Goal: Check status: Check status

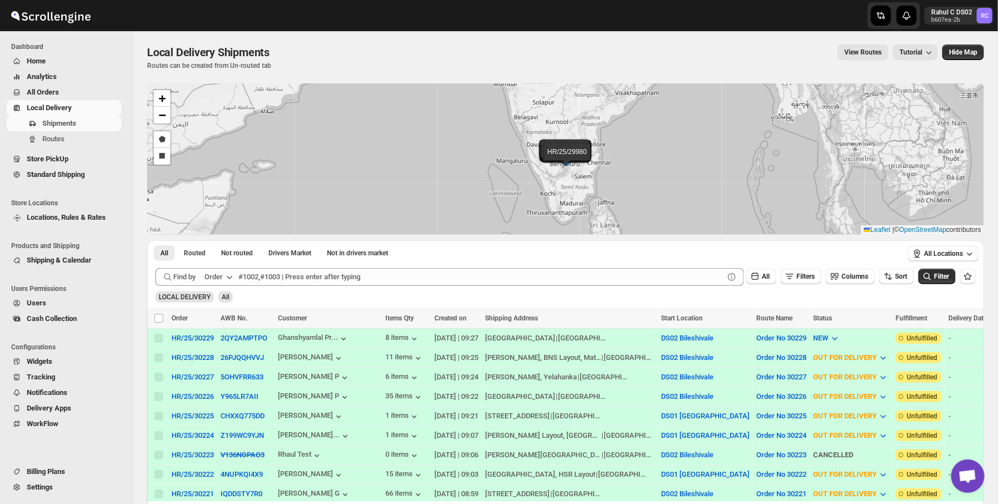
click at [321, 296] on div "LOCAL DELIVERY All" at bounding box center [563, 292] width 824 height 21
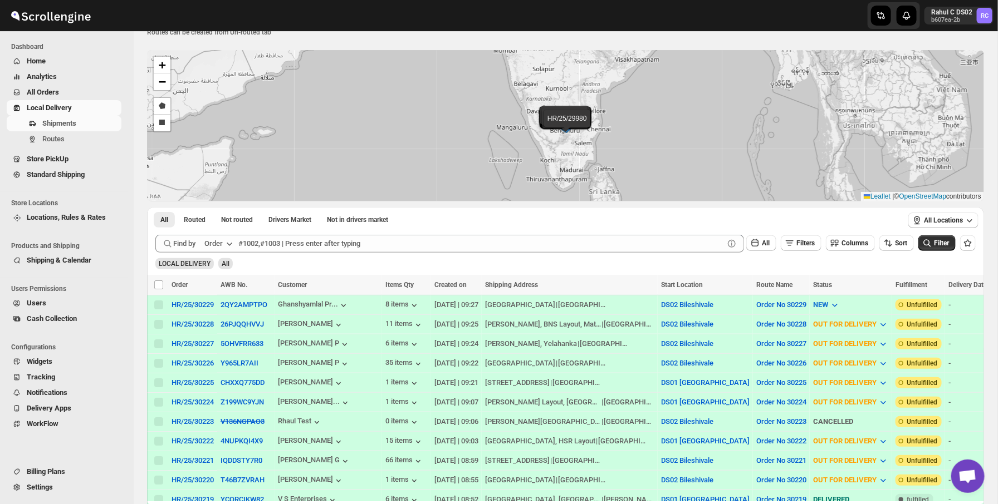
scroll to position [51, 0]
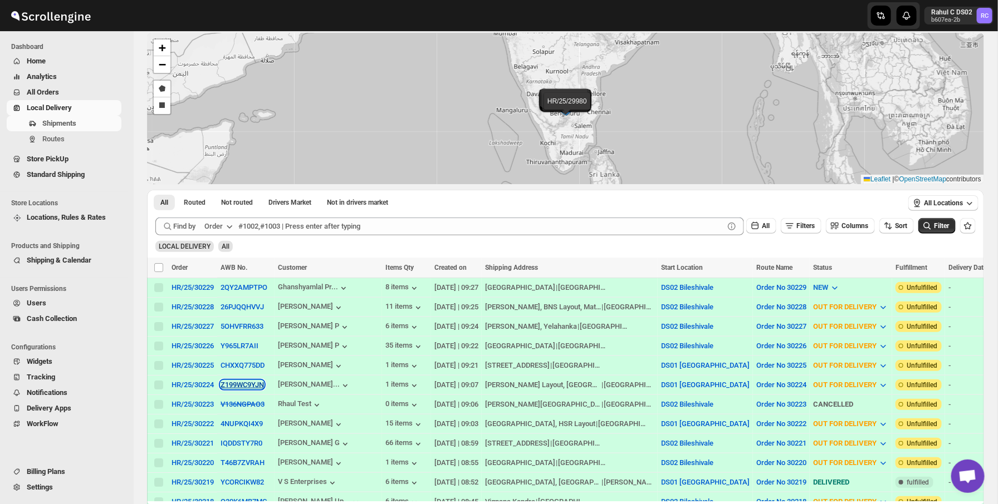
click at [239, 387] on button "Z199WC9YJN" at bounding box center [241, 385] width 43 height 8
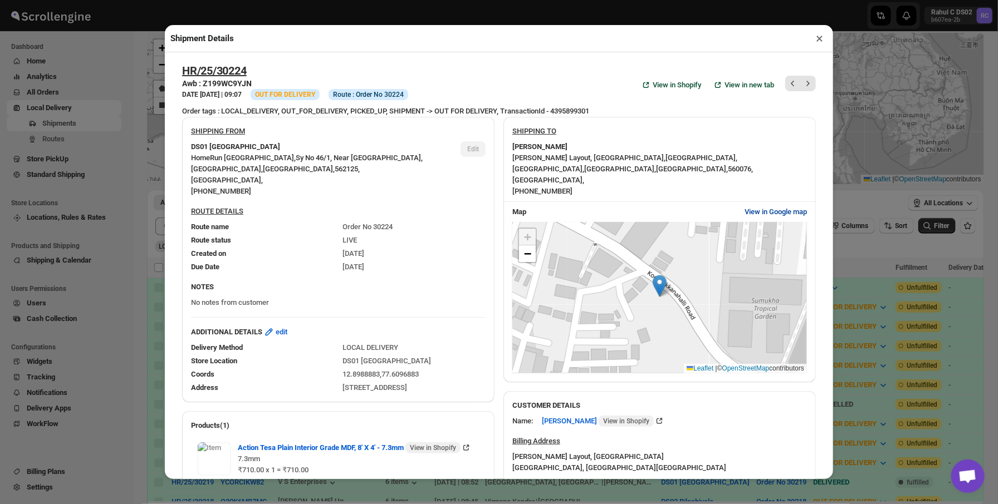
click at [750, 214] on span "View in Google map" at bounding box center [775, 212] width 62 height 11
click at [164, 135] on div "Shipment Details × HR/25/30224 Awb : Z199WC9YJN DATE [DATE] | 09:07 Info OUT FO…" at bounding box center [499, 252] width 998 height 504
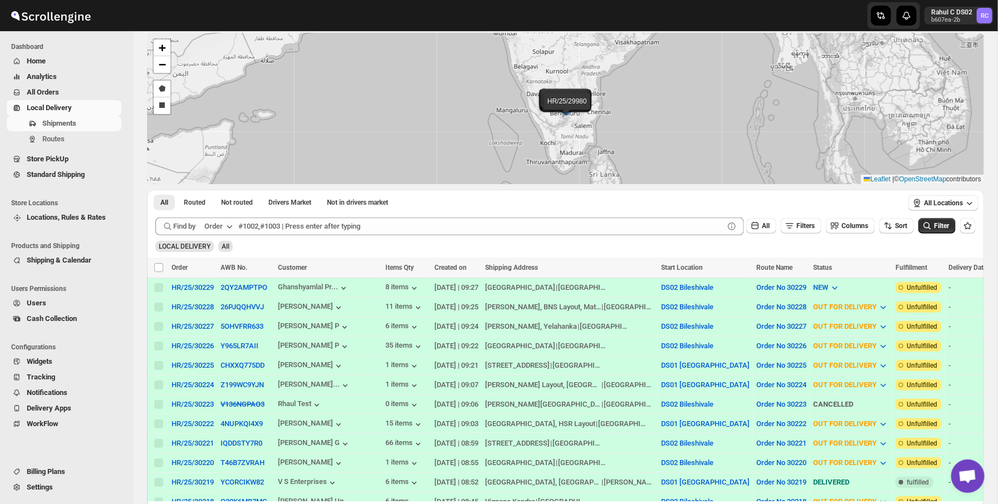
click at [120, 149] on div "Shipments Routes" at bounding box center [64, 134] width 128 height 36
click at [71, 125] on span "Shipments" at bounding box center [59, 123] width 34 height 8
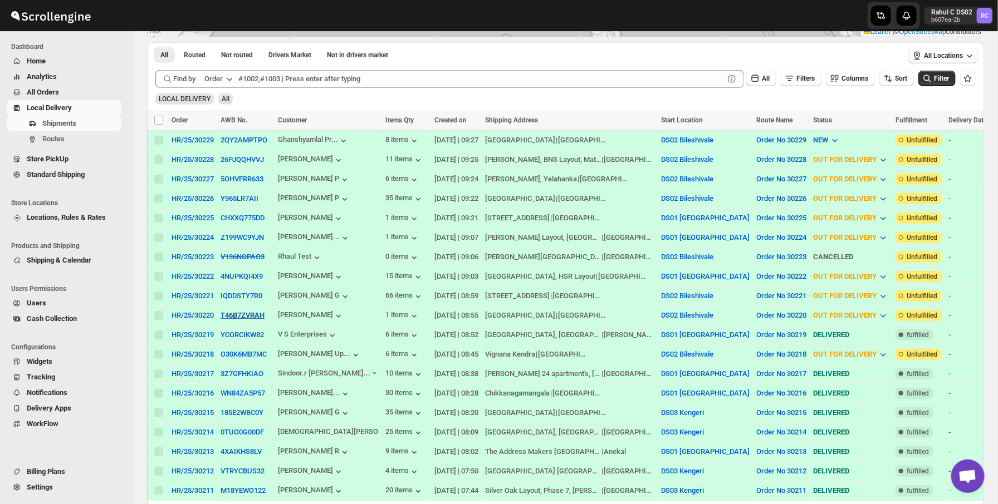
scroll to position [0, 0]
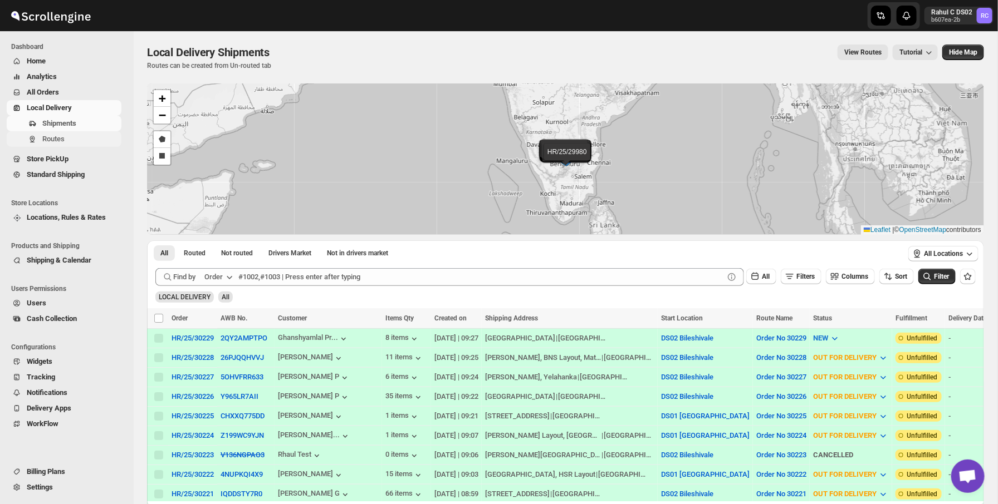
click at [93, 140] on span "Routes" at bounding box center [80, 139] width 77 height 11
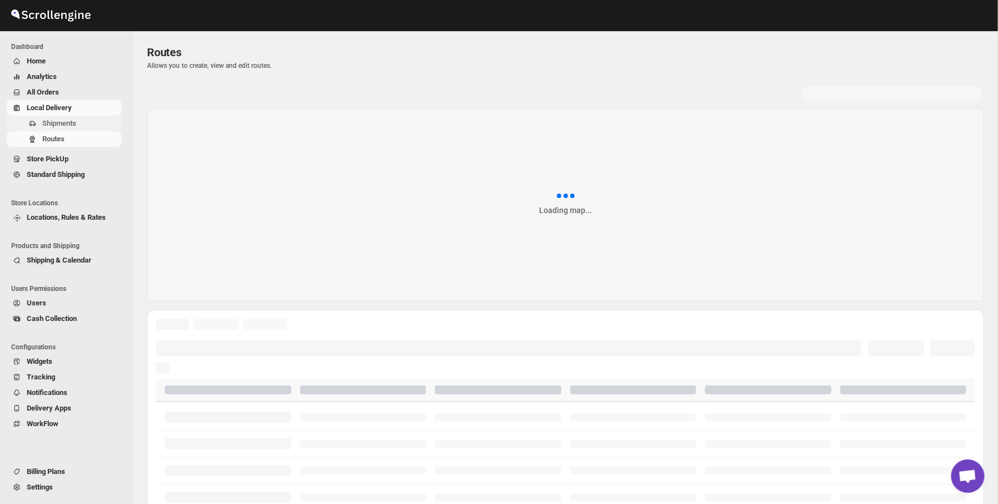
click at [101, 122] on span "Shipments" at bounding box center [80, 123] width 77 height 11
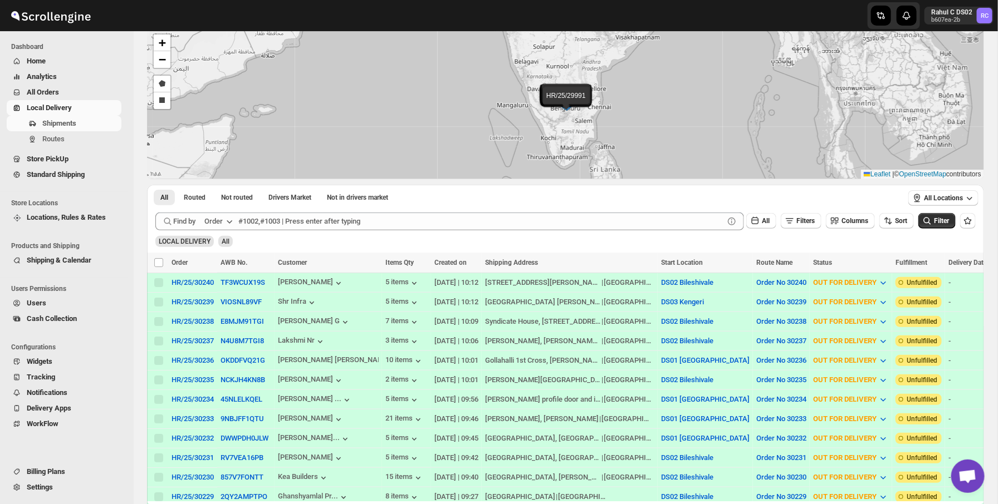
scroll to position [60, 0]
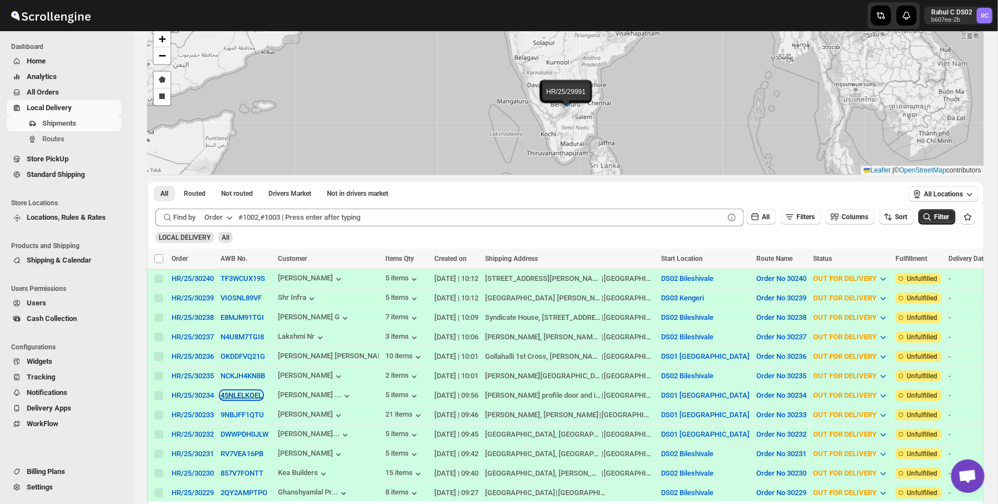
click at [249, 396] on button "45NLELKQEL" at bounding box center [241, 395] width 42 height 8
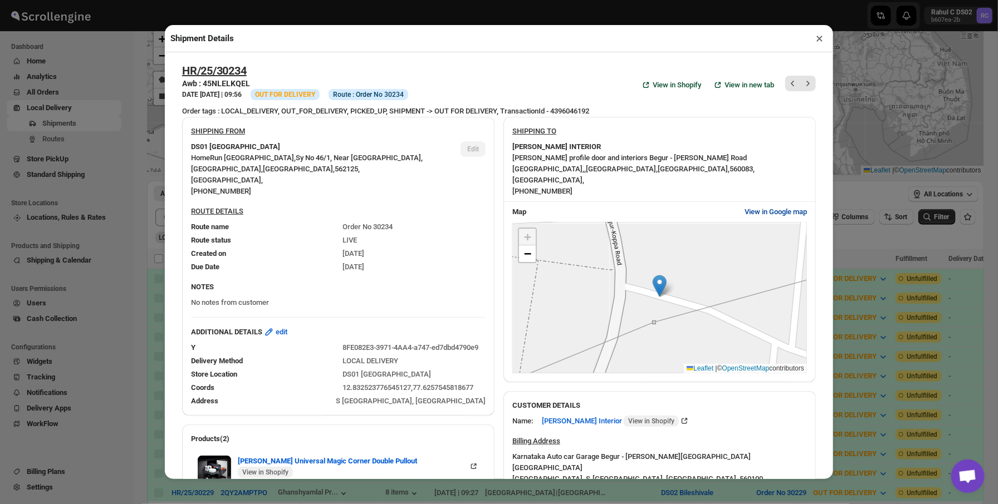
click at [767, 215] on span "View in Google map" at bounding box center [775, 212] width 62 height 11
click at [156, 74] on div "Shipment Details × HR/25/30234 Awb : 45NLELKQEL DATE [DATE] | 09:56 Info OUT FO…" at bounding box center [499, 252] width 998 height 504
